Goal: Information Seeking & Learning: Learn about a topic

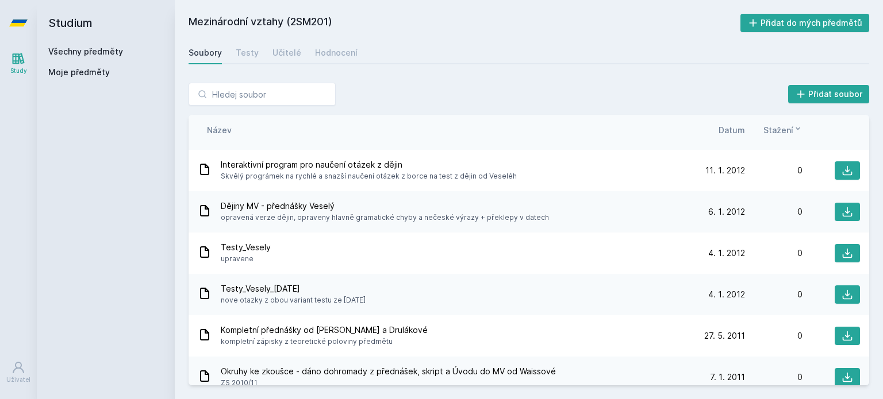
scroll to position [873, 0]
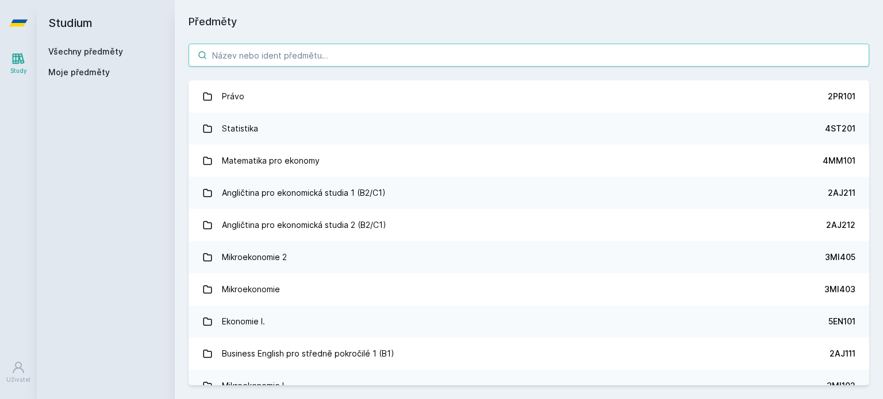
click at [356, 62] on input "search" at bounding box center [528, 55] width 680 height 23
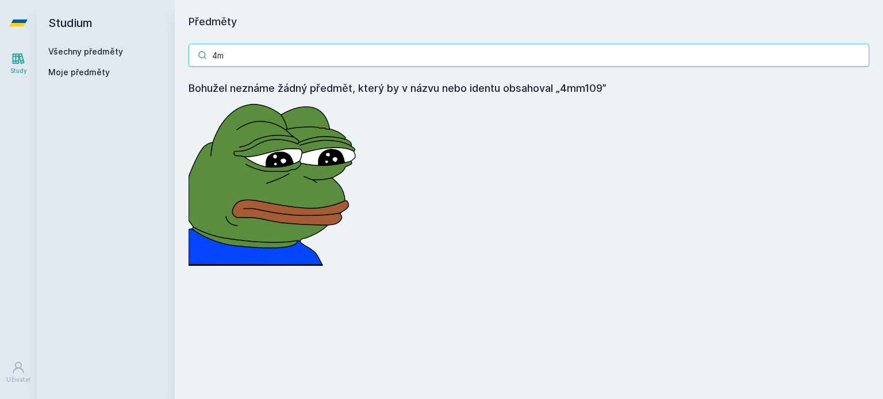
type input "4"
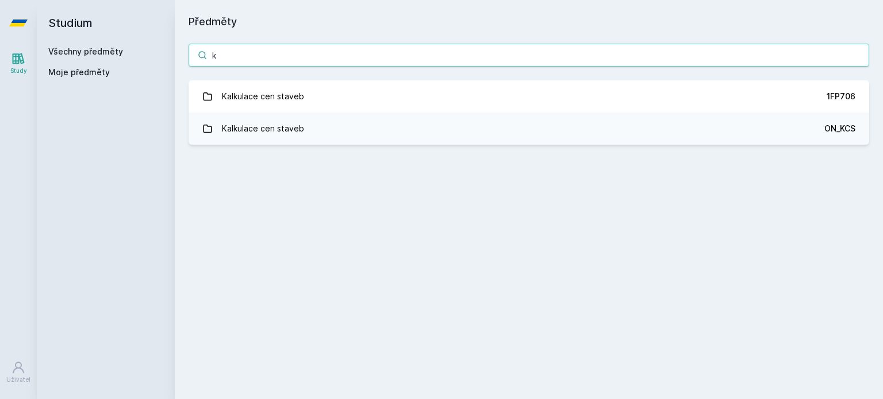
type input "k"
click at [318, 77] on div "k Kalkulace cen staveb 1FP706 Kalkulace cen staveb ON_KCS Jejda, něco se pokazi…" at bounding box center [529, 94] width 708 height 129
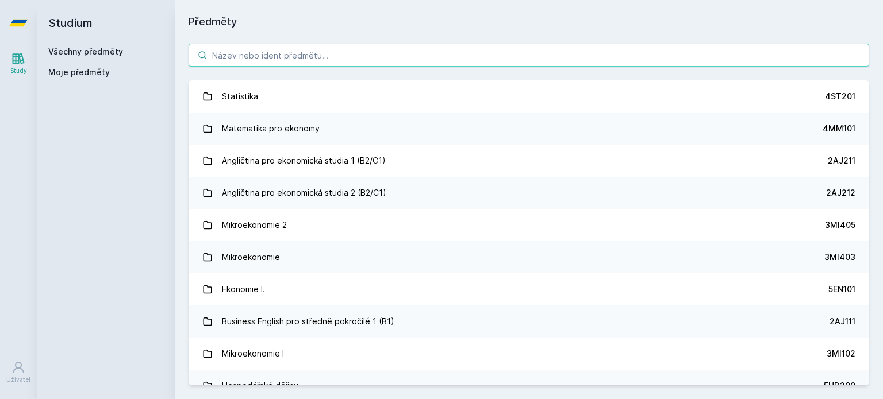
click at [300, 52] on input "search" at bounding box center [528, 55] width 680 height 23
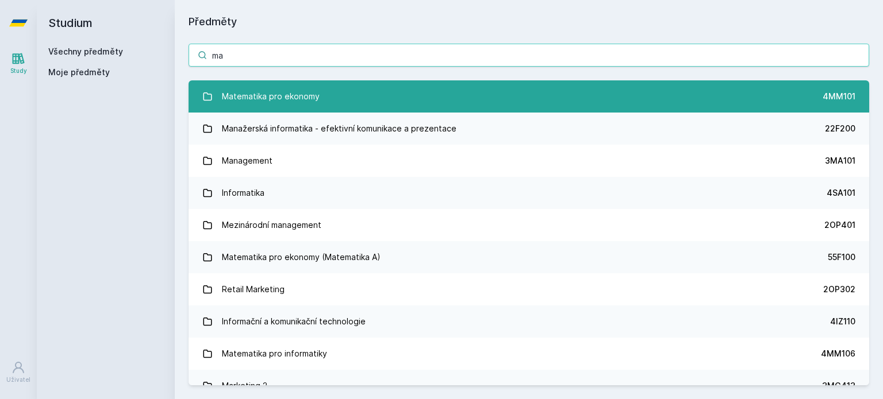
type input "ma"
click at [275, 98] on div "Matematika pro ekonomy" at bounding box center [271, 96] width 98 height 23
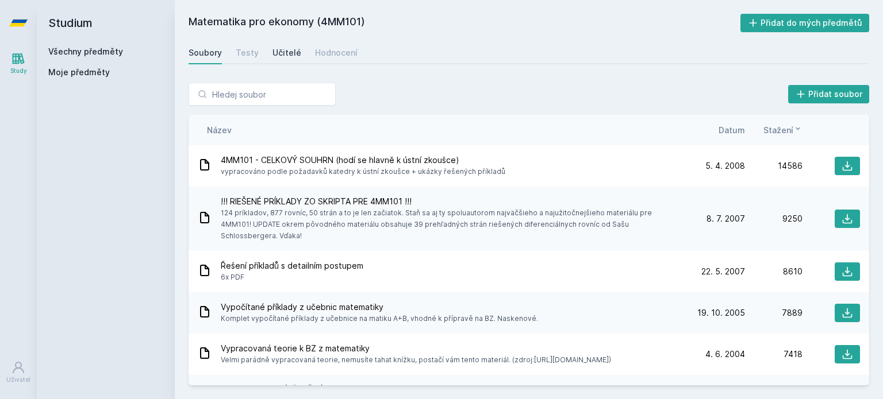
click at [284, 52] on div "Učitelé" at bounding box center [286, 52] width 29 height 11
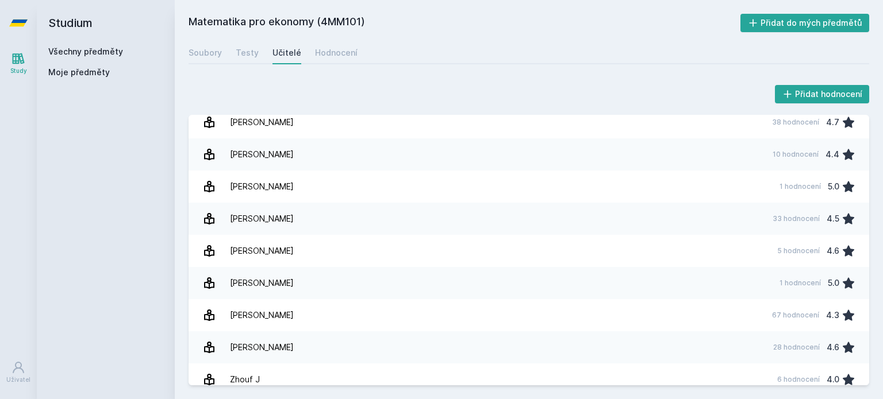
scroll to position [1177, 0]
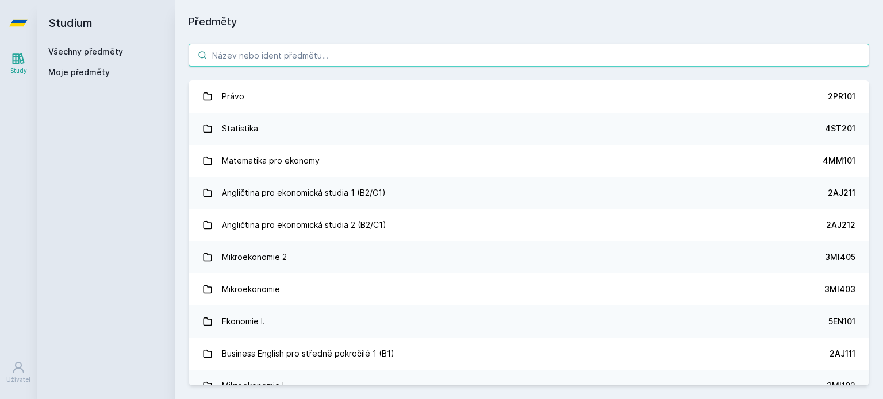
click at [344, 53] on input "search" at bounding box center [528, 55] width 680 height 23
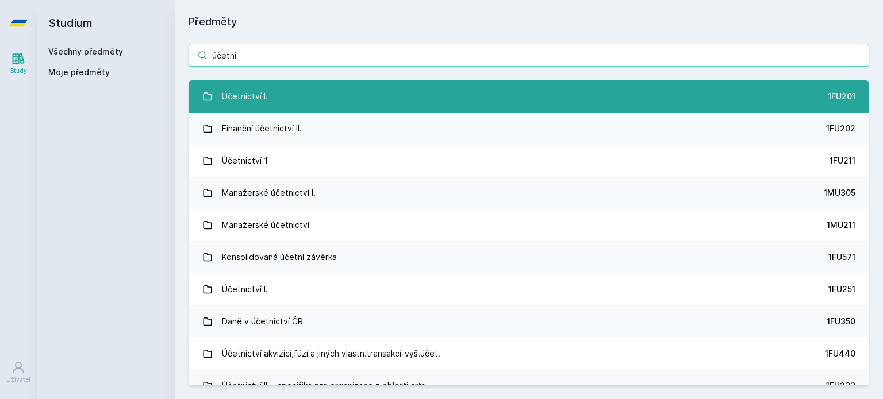
type input "účetni"
click at [371, 87] on link "Účetnictví I. 1FU201" at bounding box center [528, 96] width 680 height 32
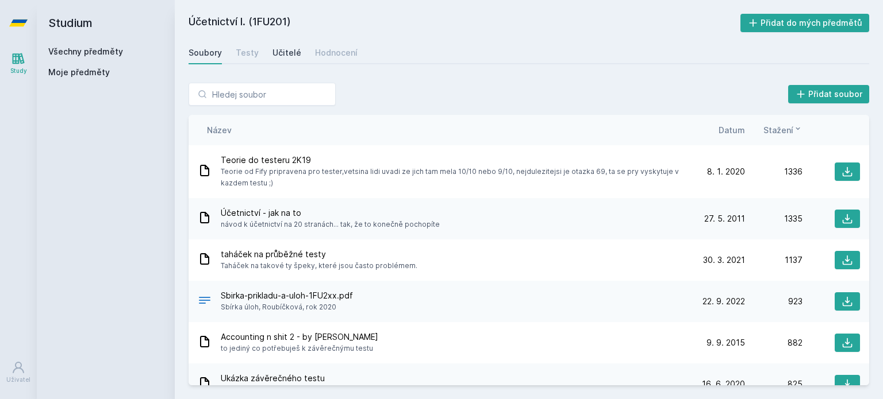
click at [287, 45] on link "Učitelé" at bounding box center [286, 52] width 29 height 23
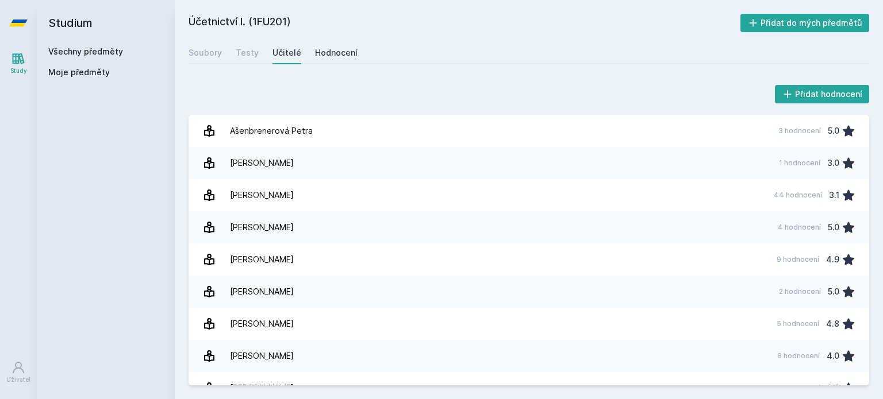
click at [338, 59] on link "Hodnocení" at bounding box center [336, 52] width 43 height 23
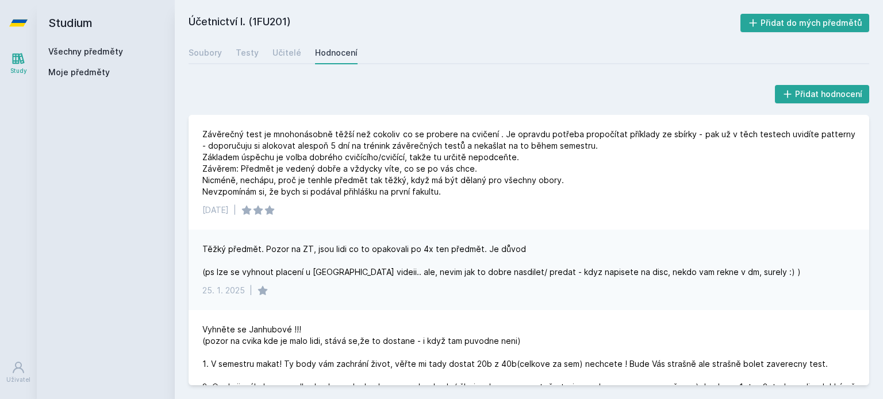
click at [430, 277] on div "Těžký předmět. Pozor na ZT, jsou lidi co to opakovali po 4x ten předmět. Je dův…" at bounding box center [501, 261] width 598 height 34
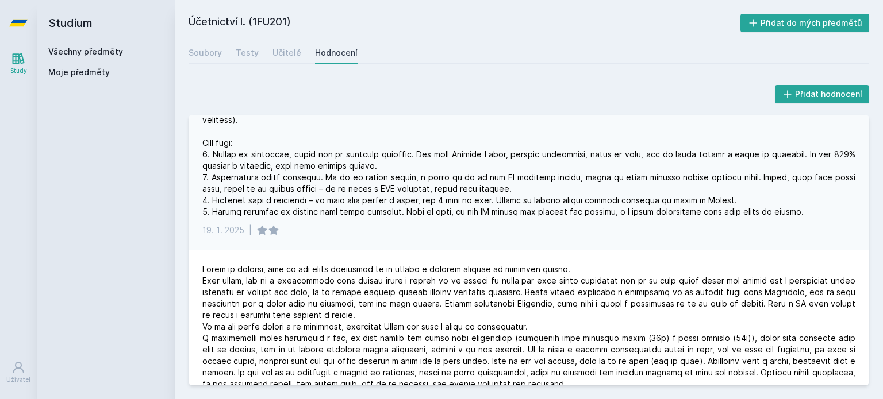
scroll to position [483, 0]
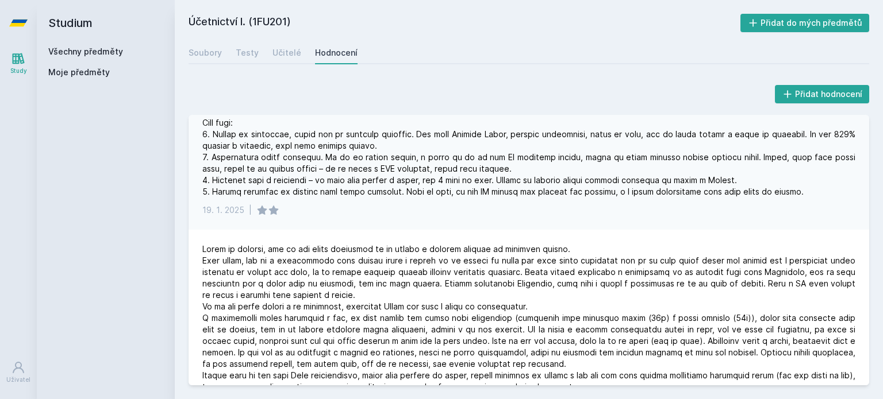
click at [500, 188] on div "[DATE] |" at bounding box center [528, 149] width 680 height 161
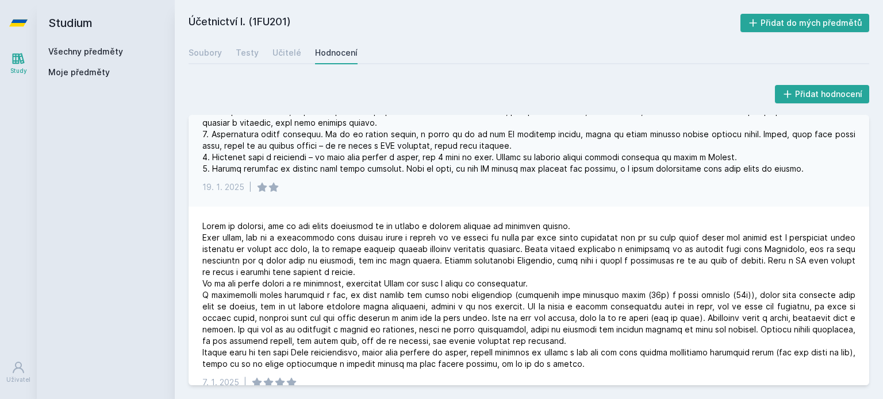
scroll to position [552, 0]
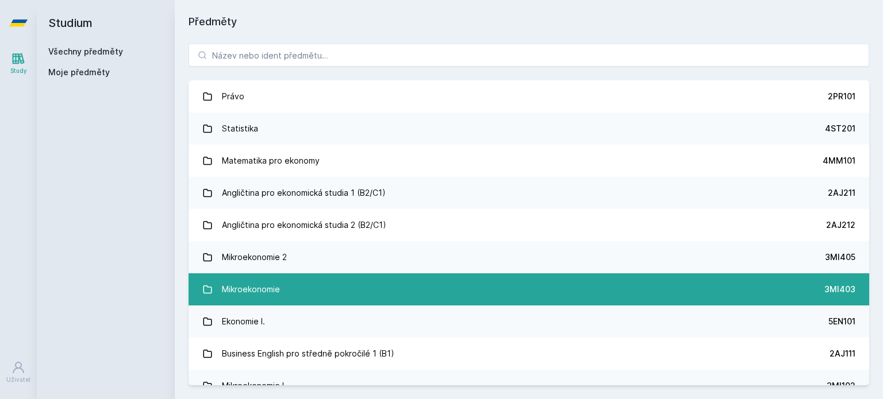
click at [352, 299] on link "Mikroekonomie 3MI403" at bounding box center [528, 289] width 680 height 32
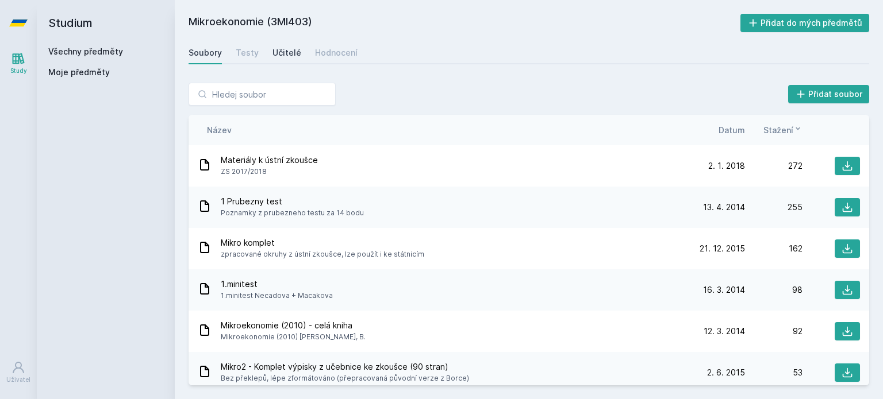
click at [287, 49] on div "Učitelé" at bounding box center [286, 52] width 29 height 11
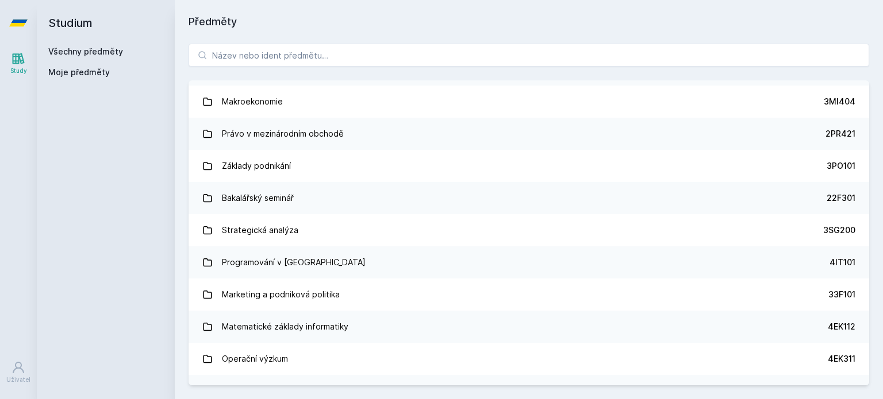
scroll to position [1585, 0]
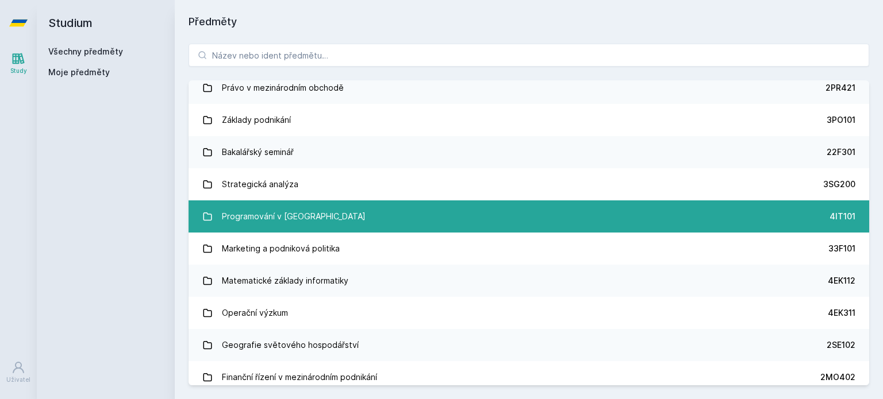
click at [296, 218] on div "Programování v [GEOGRAPHIC_DATA]" at bounding box center [294, 216] width 144 height 23
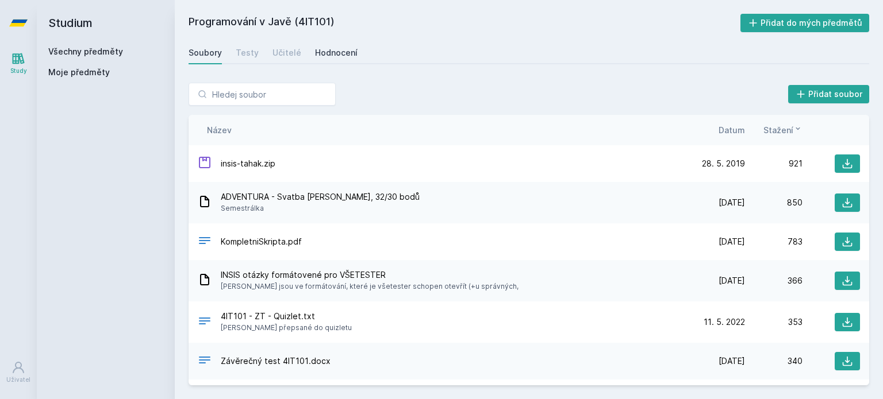
click at [315, 57] on div "Hodnocení" at bounding box center [336, 52] width 43 height 11
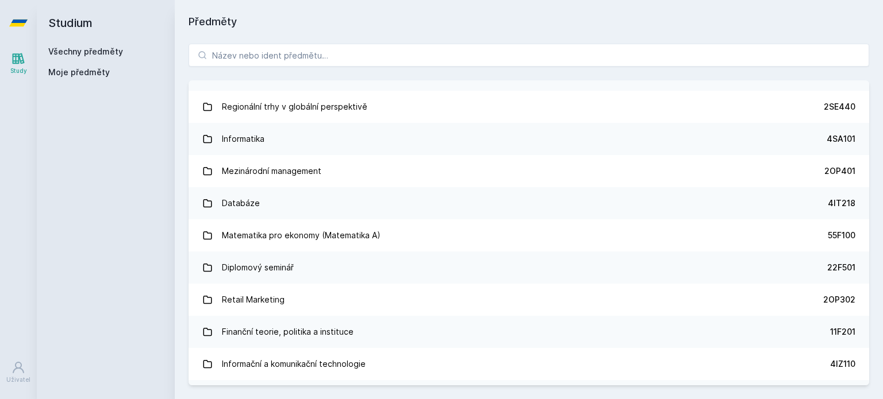
scroll to position [578, 0]
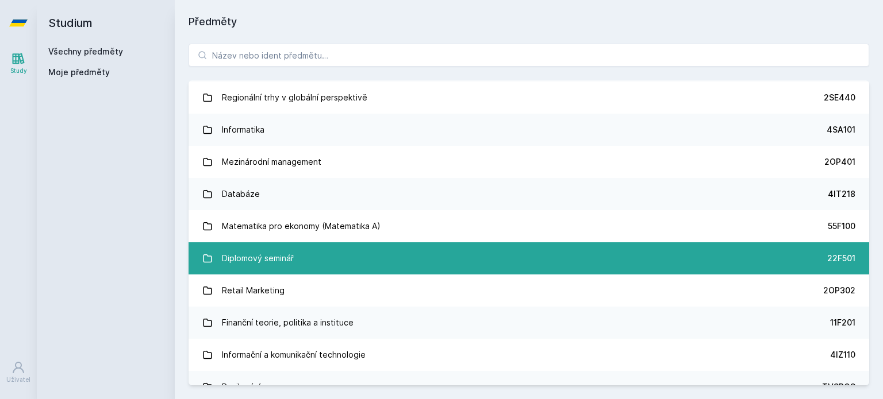
click at [644, 266] on link "Diplomový seminář 22F501" at bounding box center [528, 258] width 680 height 32
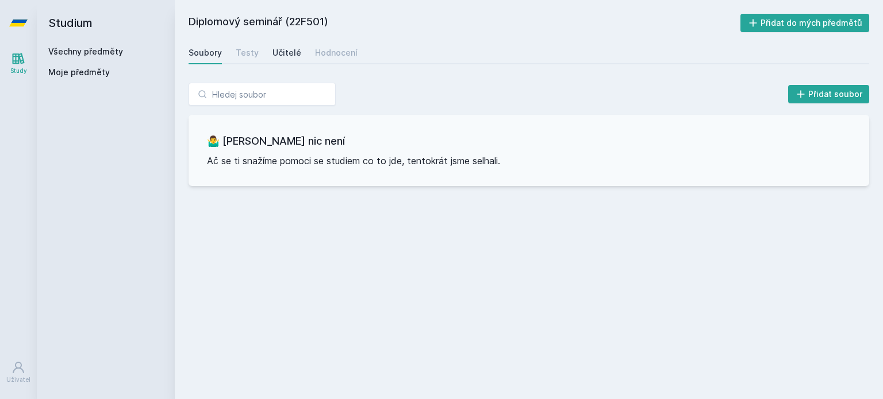
click at [290, 56] on div "Učitelé" at bounding box center [286, 52] width 29 height 11
click at [322, 54] on div "Hodnocení" at bounding box center [336, 52] width 43 height 11
